Goal: Book appointment/travel/reservation

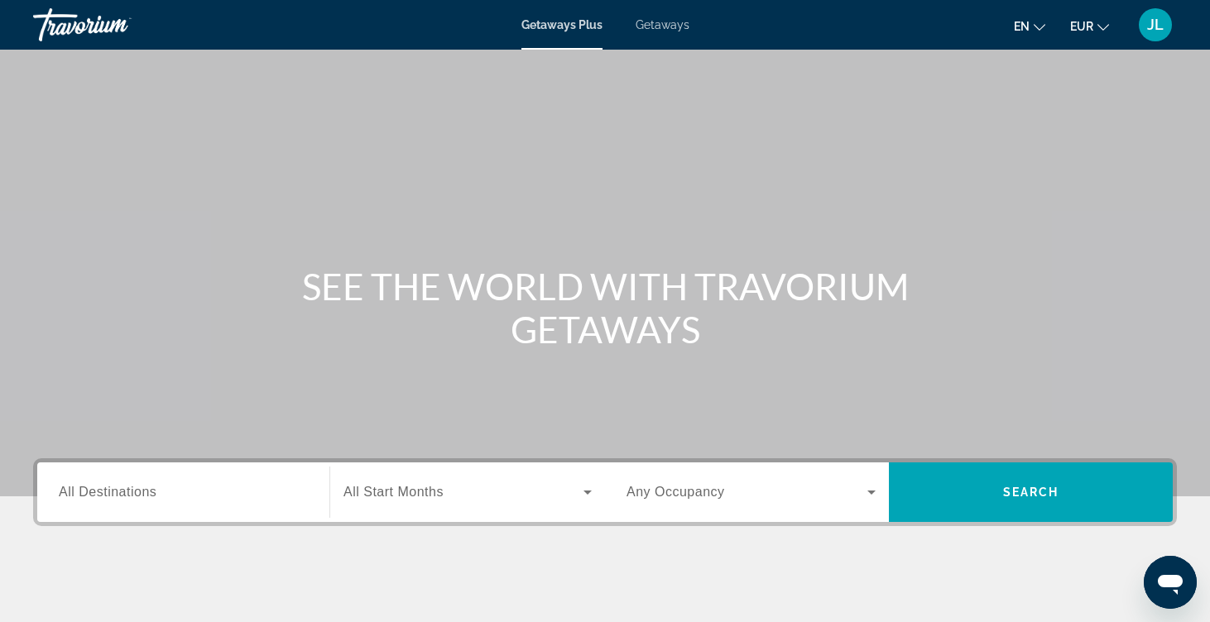
click at [191, 506] on div "Search widget" at bounding box center [183, 492] width 249 height 47
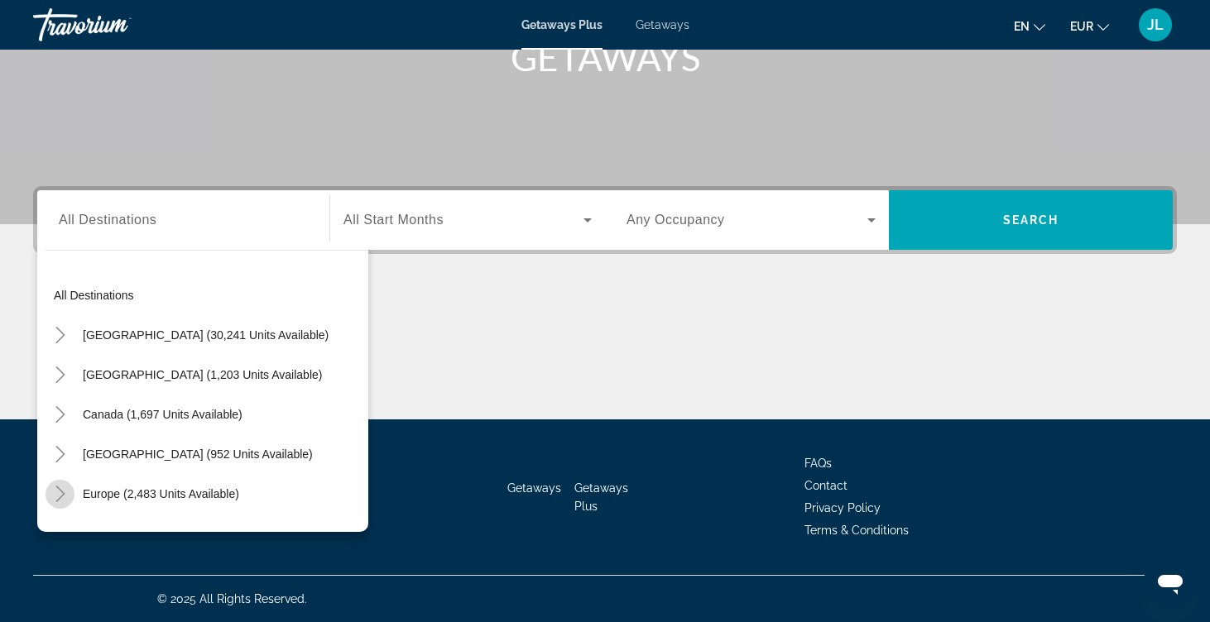
click at [63, 491] on icon "Toggle Europe (2,483 units available)" at bounding box center [60, 494] width 17 height 17
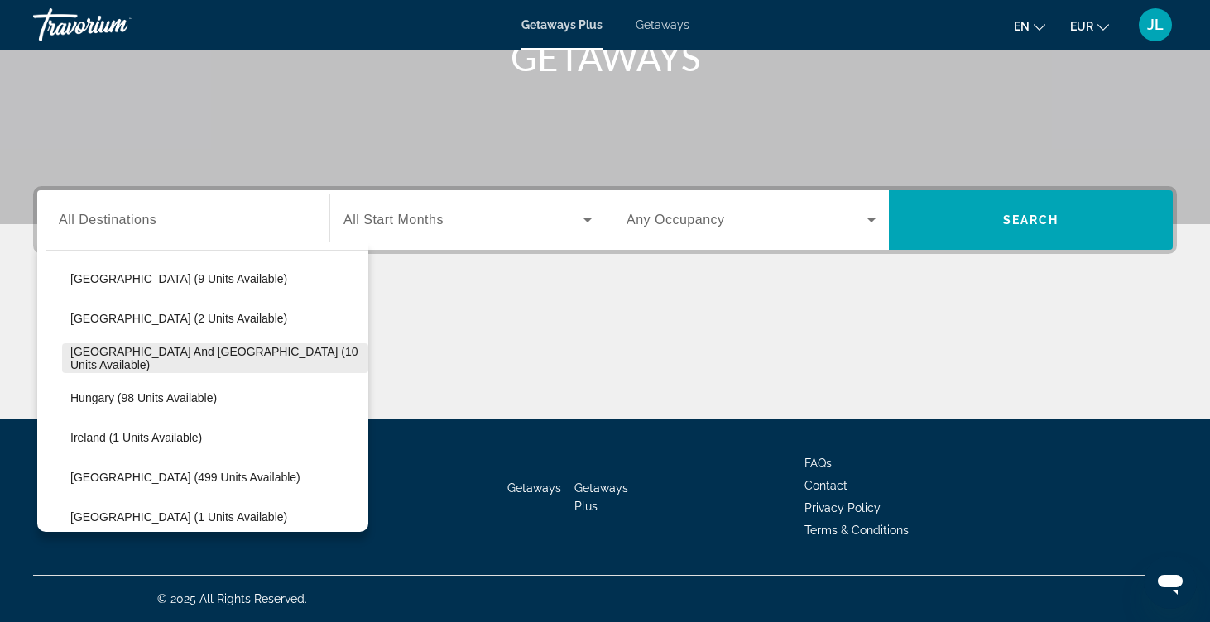
scroll to position [497, 0]
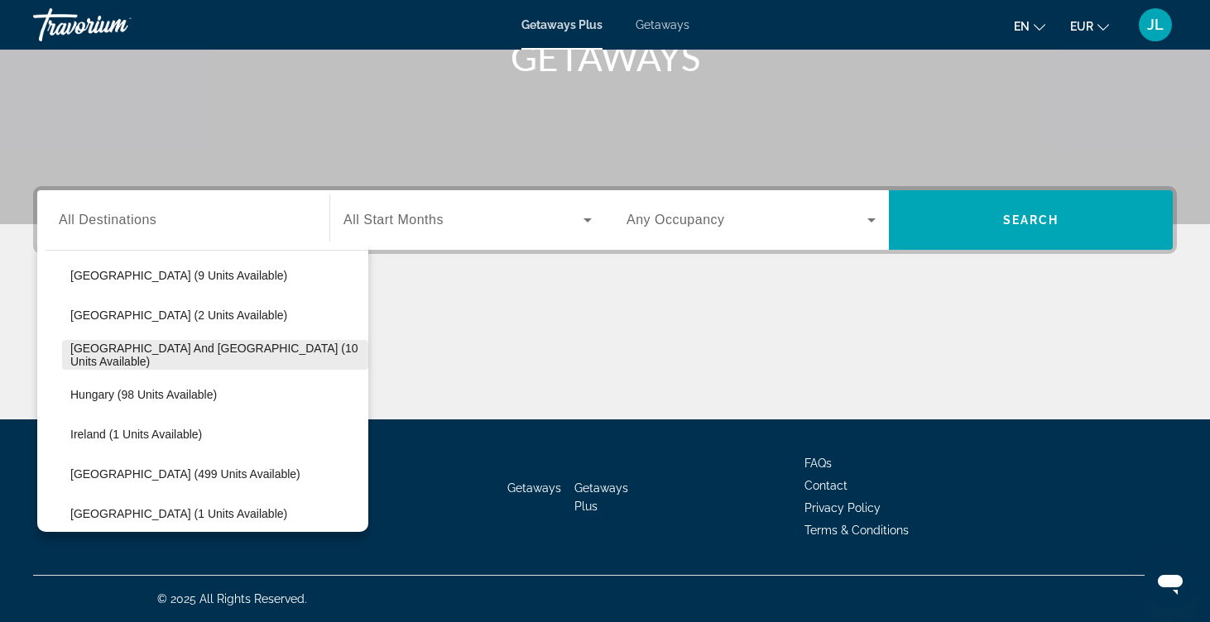
click at [131, 371] on span "Search widget" at bounding box center [215, 355] width 306 height 40
type input "**********"
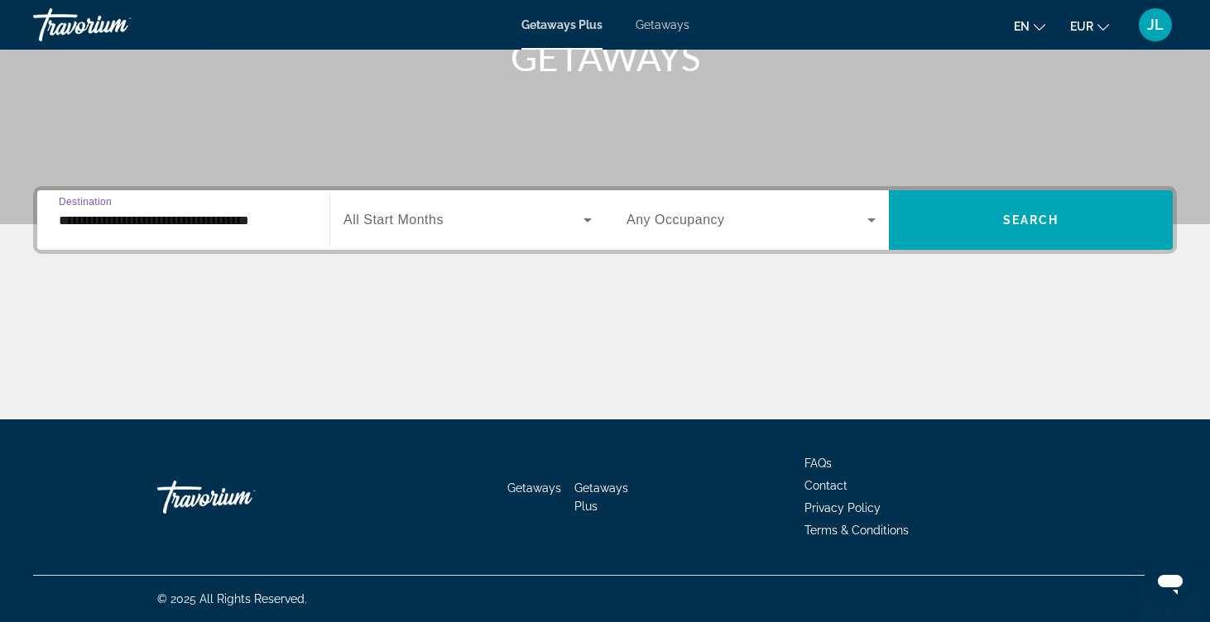
click at [467, 221] on span "Search widget" at bounding box center [464, 220] width 240 height 20
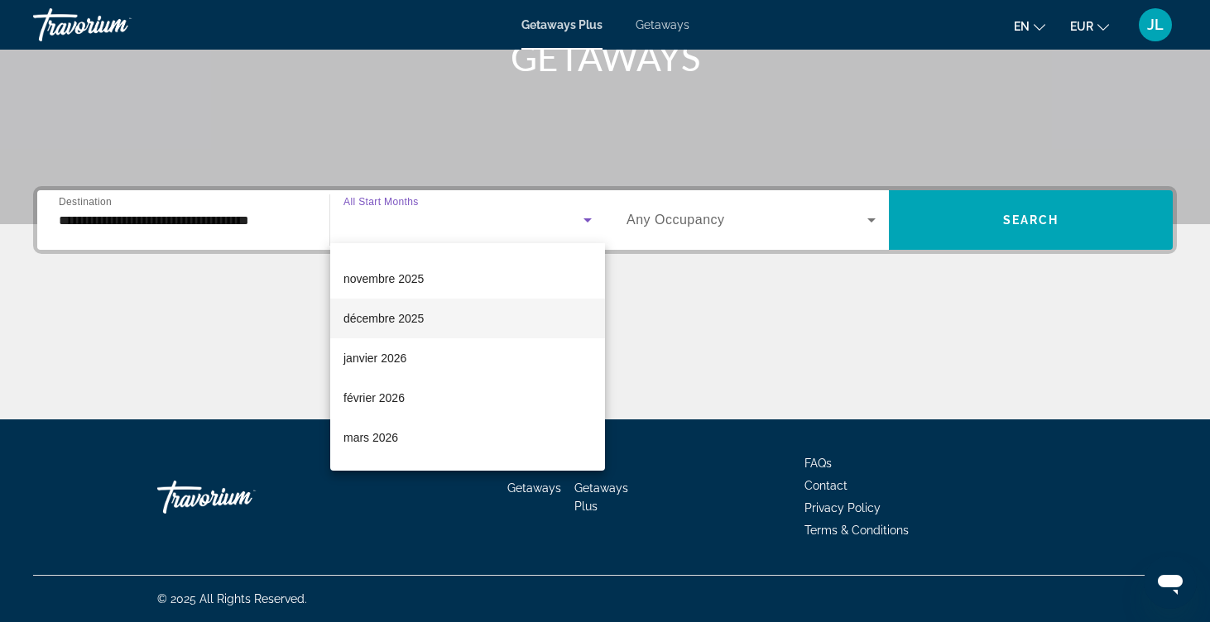
scroll to position [204, 0]
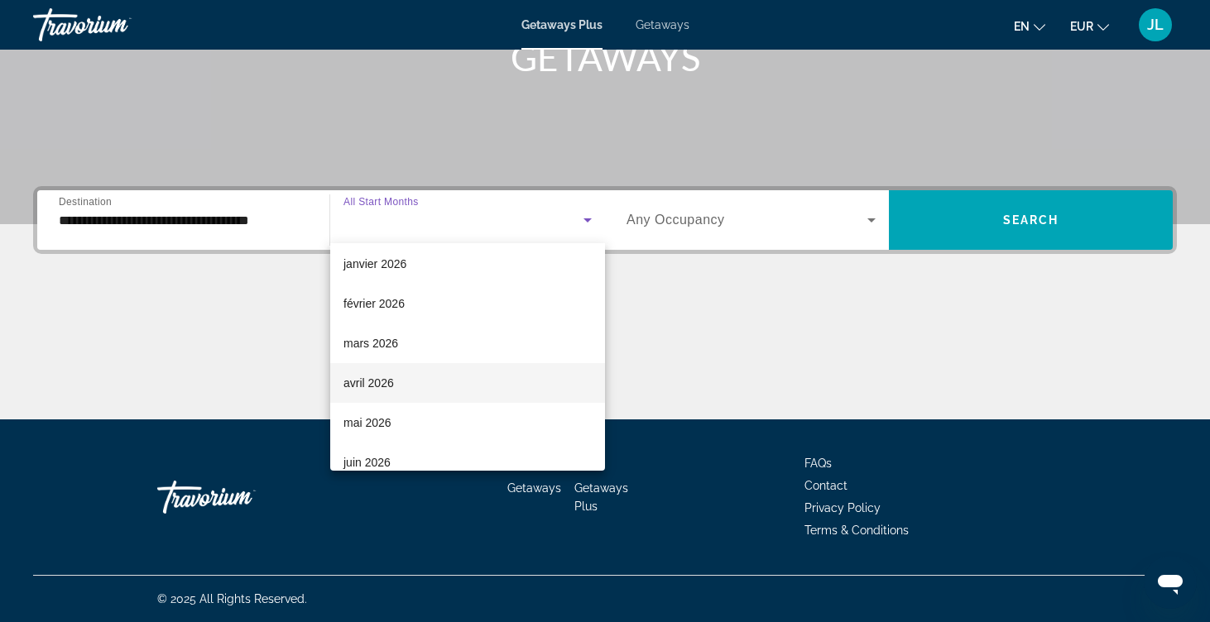
click at [438, 392] on mat-option "avril 2026" at bounding box center [467, 383] width 275 height 40
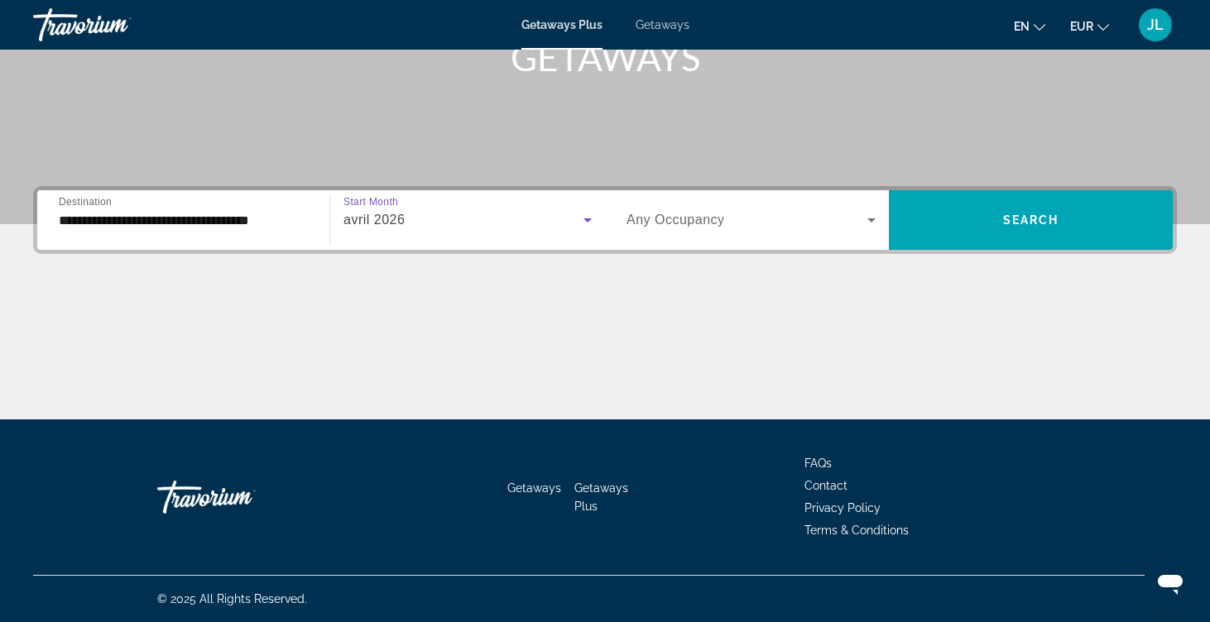
click at [755, 235] on div "Search widget" at bounding box center [751, 220] width 249 height 46
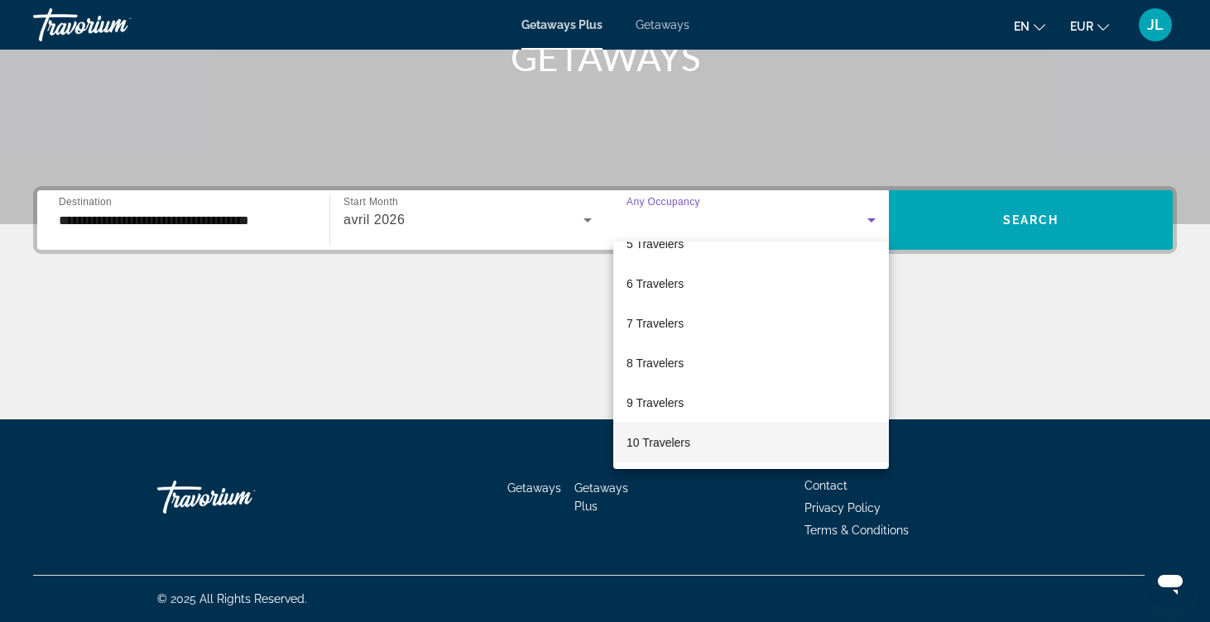
scroll to position [272, 0]
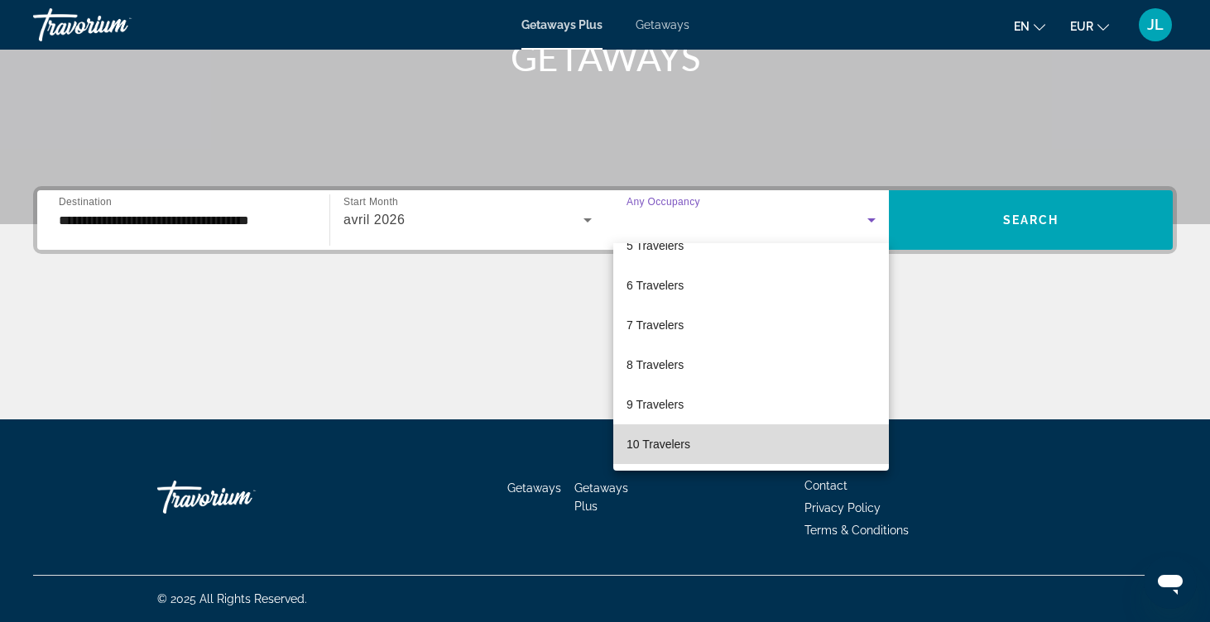
click at [701, 448] on mat-option "10 Travelers" at bounding box center [751, 445] width 276 height 40
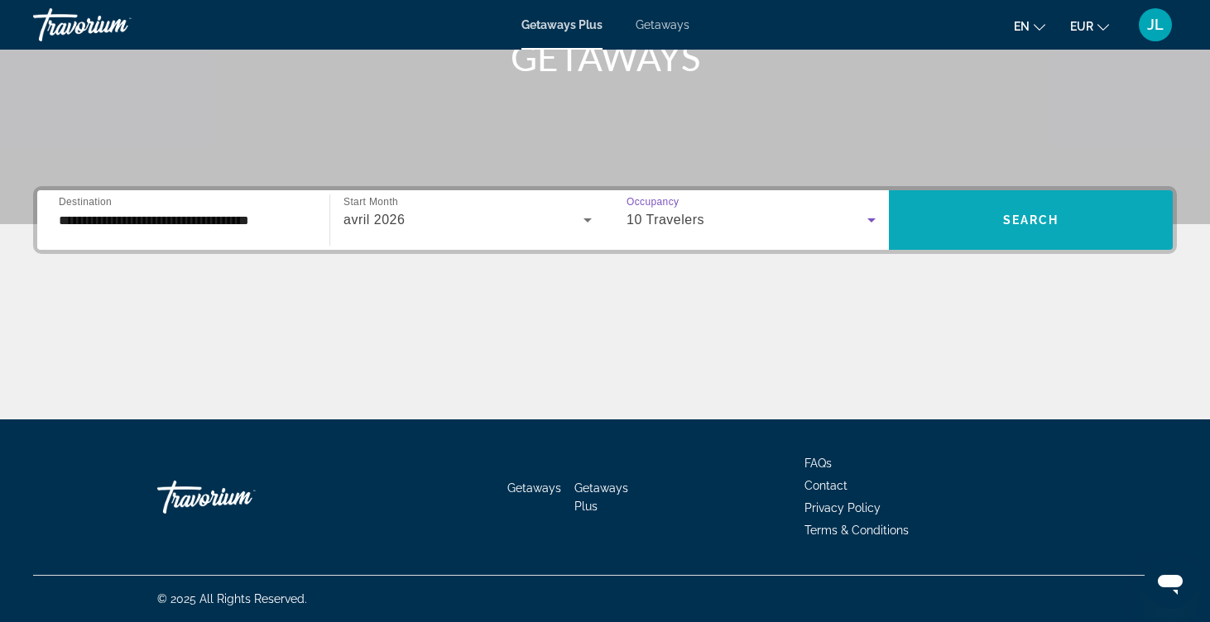
click at [1089, 241] on span "Search widget" at bounding box center [1031, 220] width 284 height 60
